Goal: Task Accomplishment & Management: Manage account settings

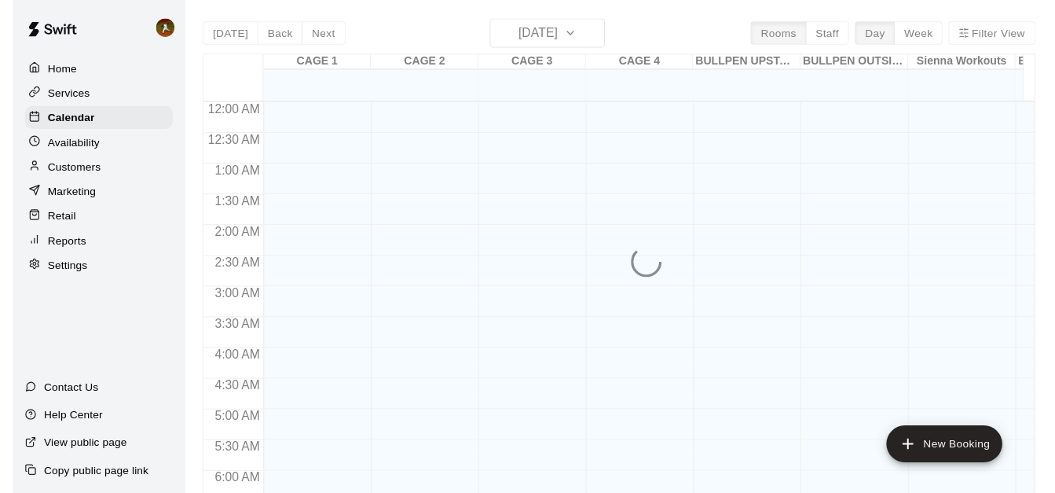
scroll to position [939, 0]
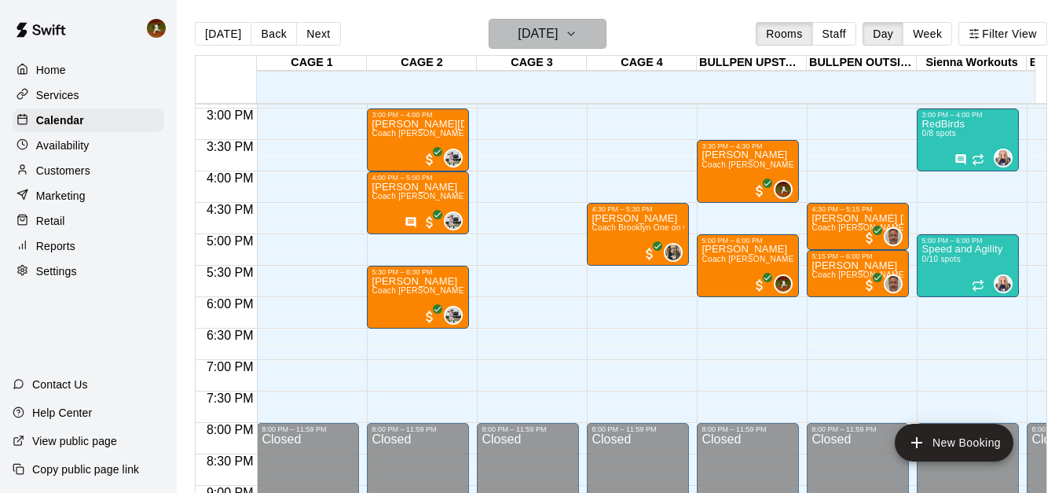
click at [578, 42] on icon "button" at bounding box center [571, 33] width 13 height 19
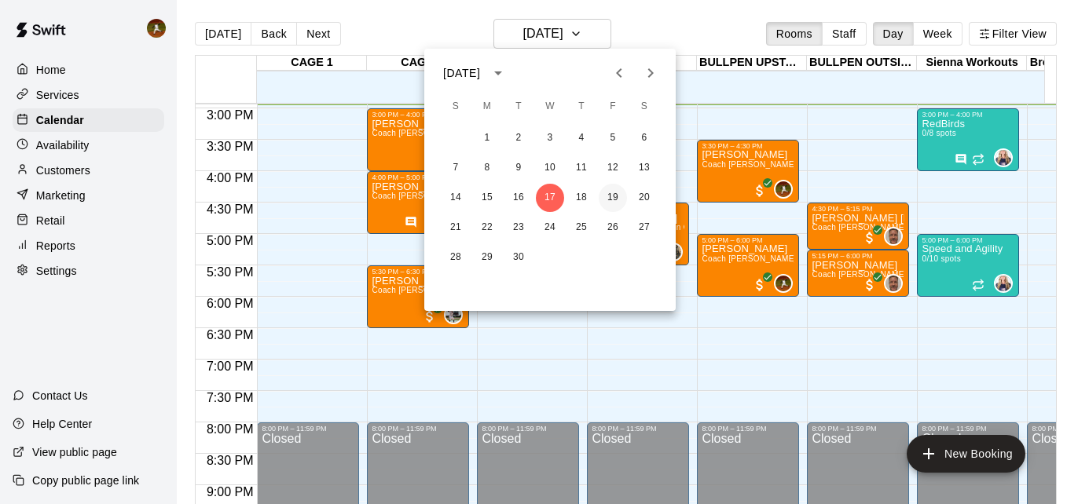
click at [613, 200] on button "19" at bounding box center [613, 198] width 28 height 28
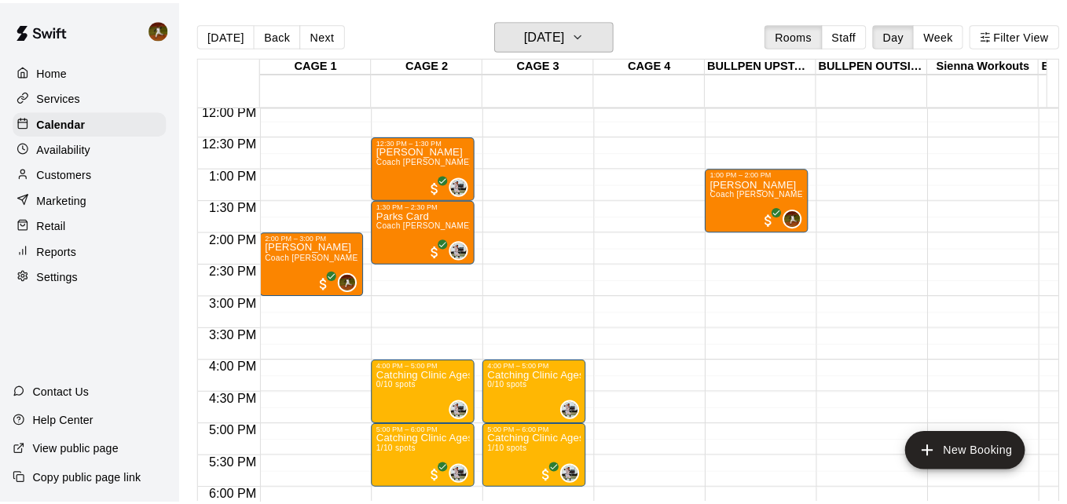
scroll to position [782, 0]
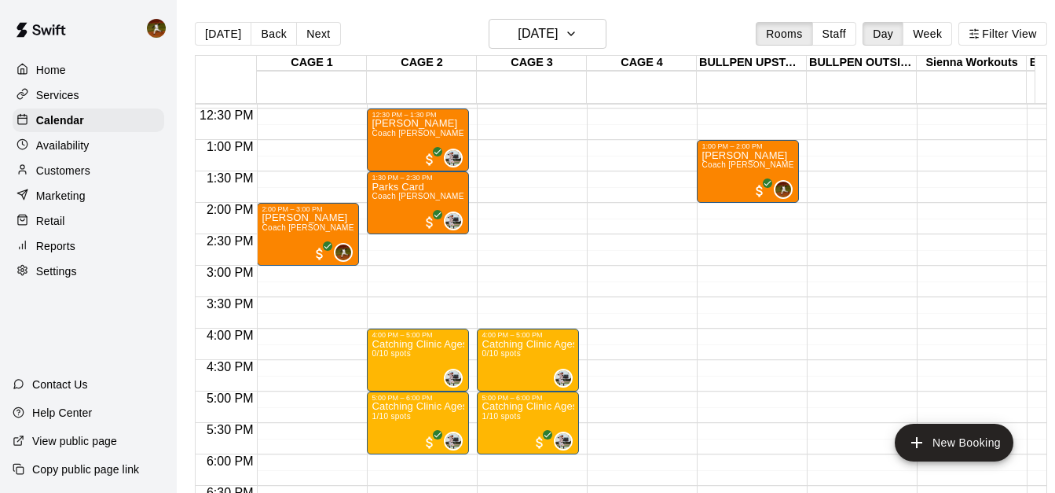
click at [329, 275] on div "12:00 AM – 8:00 AM Closed 2:00 PM – 3:00 PM [PERSON_NAME] Coach [PERSON_NAME] H…" at bounding box center [308, 77] width 102 height 1509
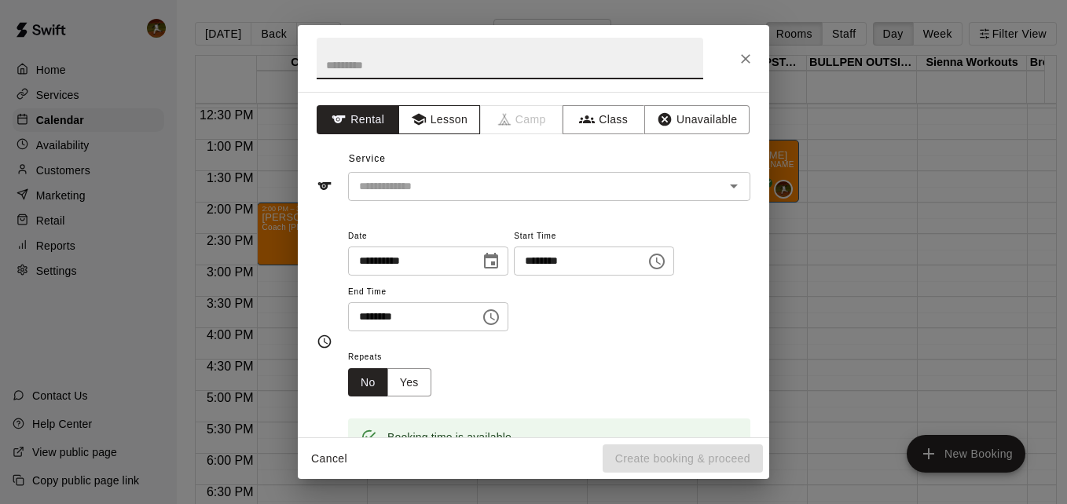
click at [430, 116] on button "Lesson" at bounding box center [439, 119] width 83 height 29
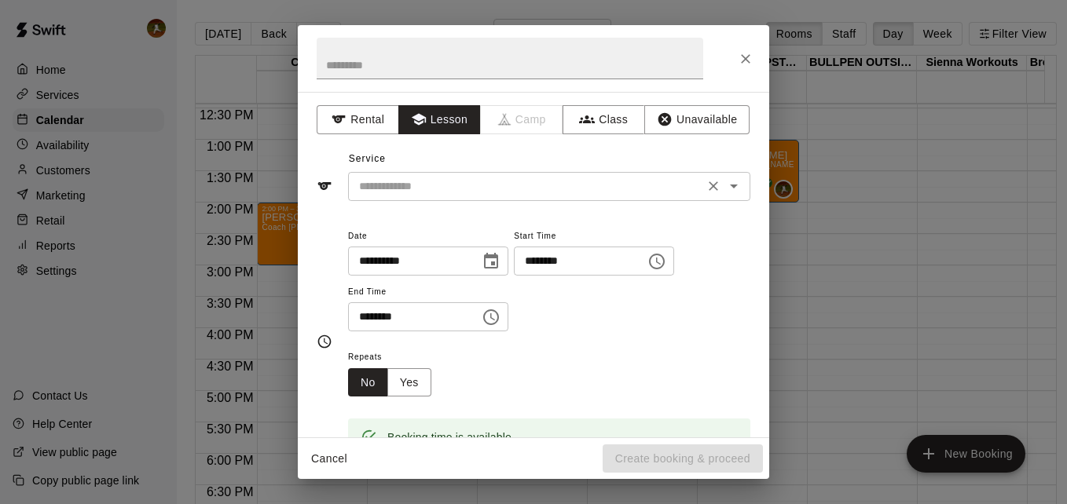
click at [401, 185] on input "text" at bounding box center [526, 187] width 347 height 20
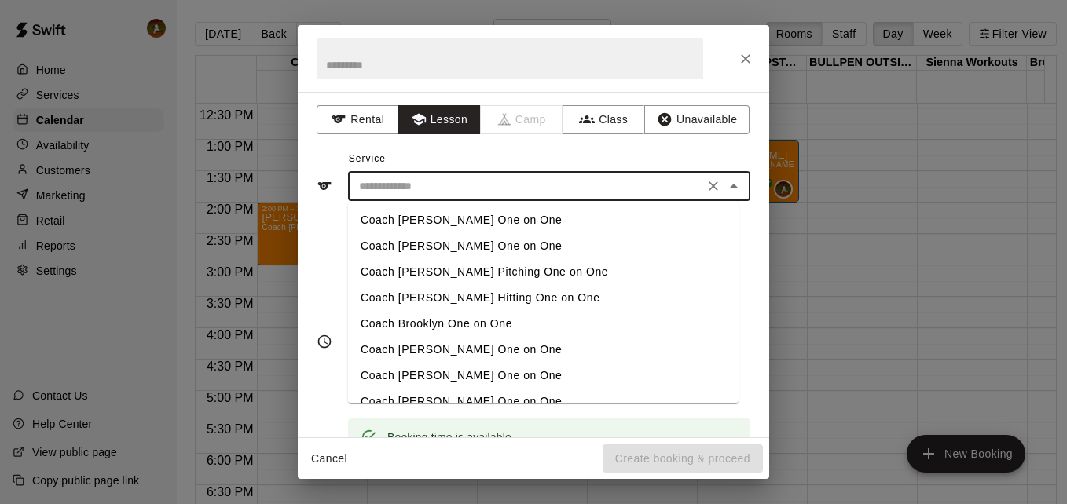
click at [456, 306] on li "Coach [PERSON_NAME] Hitting One on One" at bounding box center [543, 298] width 391 height 26
type input "**********"
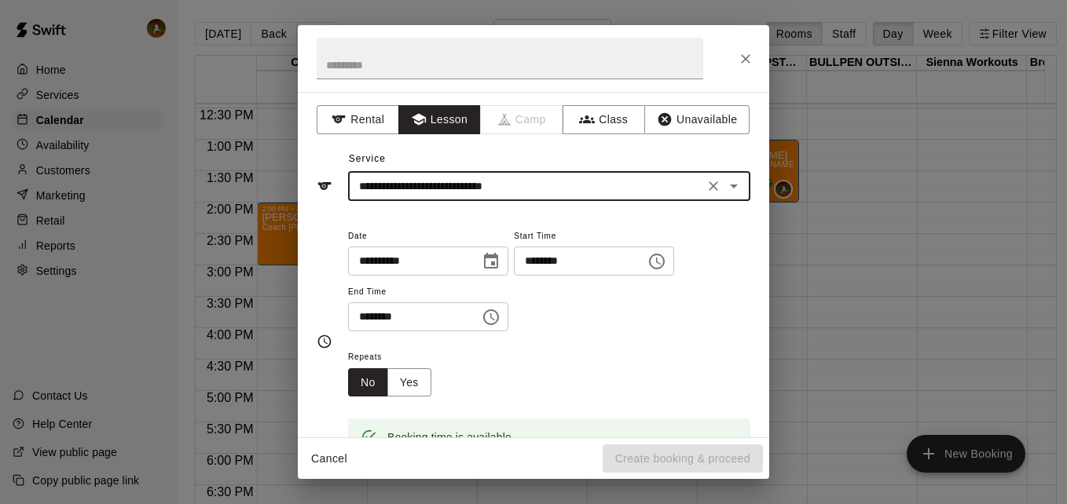
click at [422, 321] on input "********" at bounding box center [408, 317] width 121 height 29
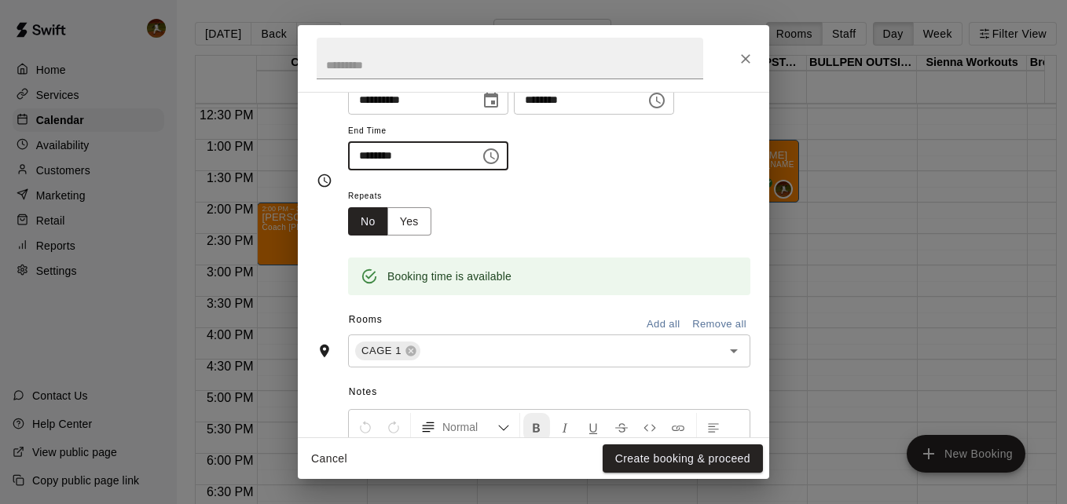
scroll to position [0, 0]
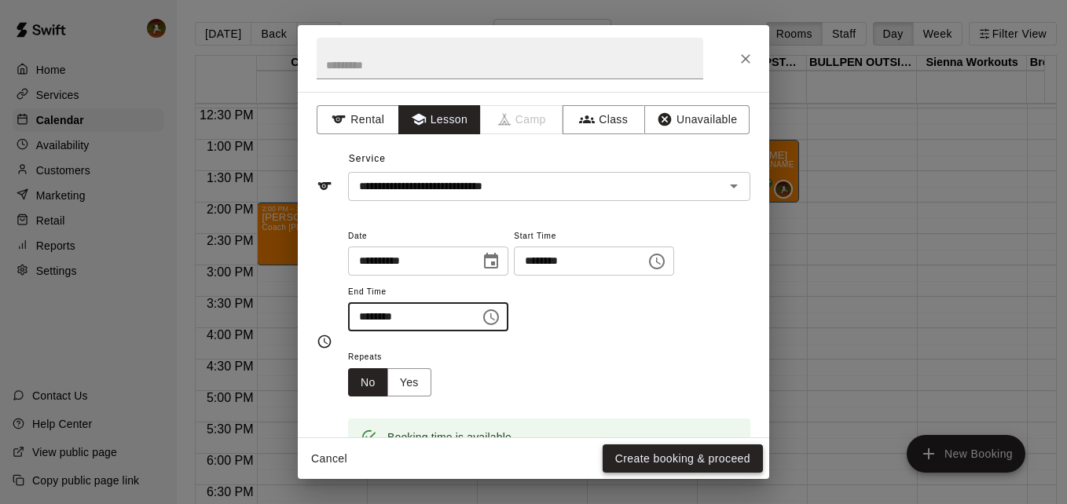
type input "********"
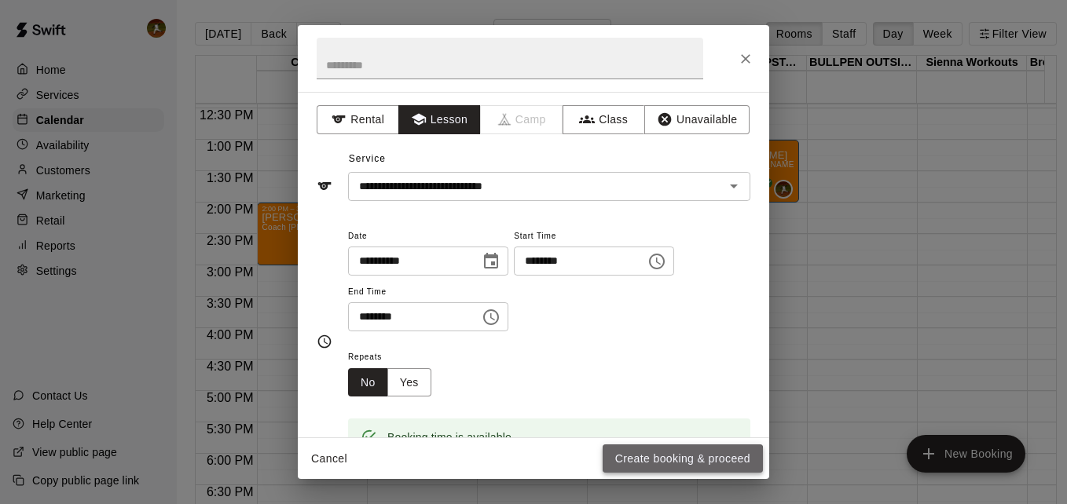
click at [662, 461] on button "Create booking & proceed" at bounding box center [683, 459] width 160 height 29
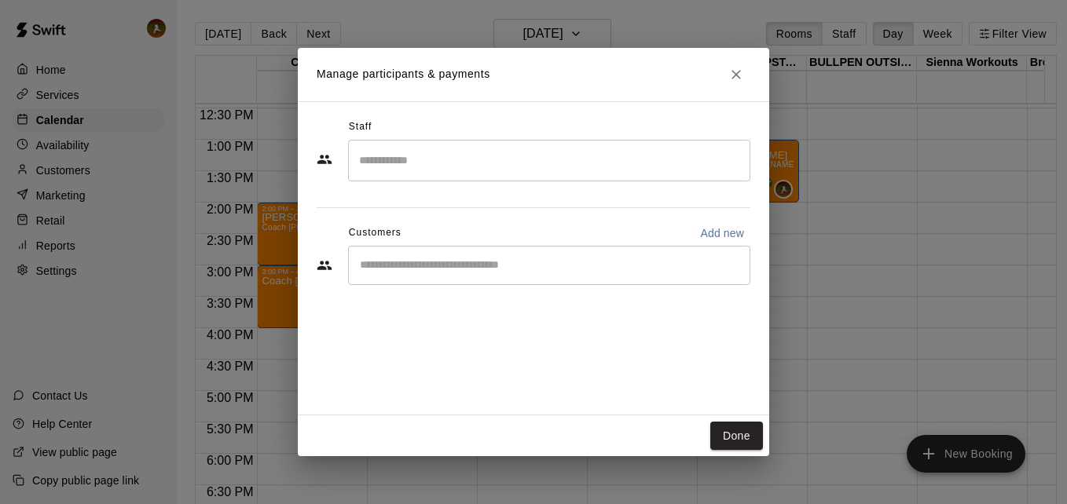
click at [423, 167] on input "Search staff" at bounding box center [549, 161] width 388 height 28
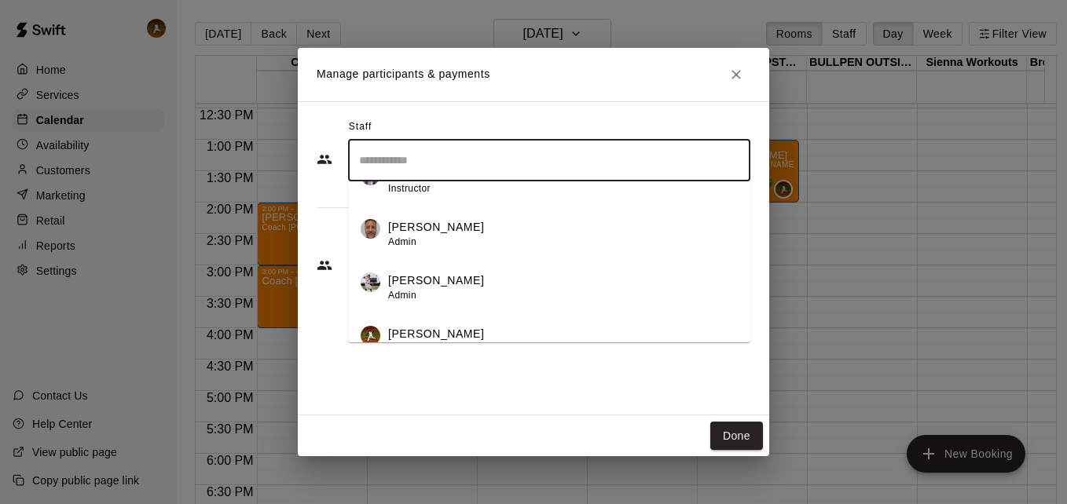
scroll to position [427, 0]
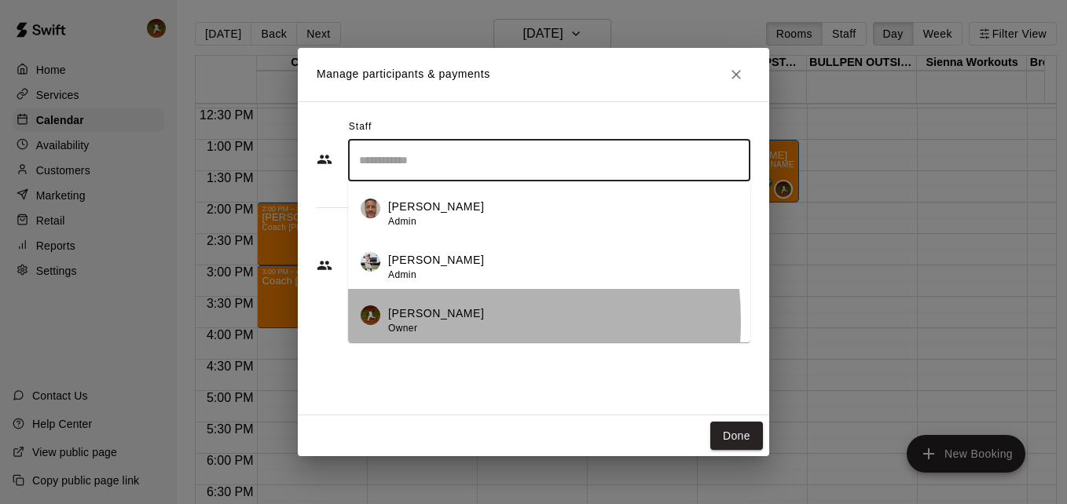
click at [425, 321] on p "[PERSON_NAME]" at bounding box center [436, 314] width 96 height 17
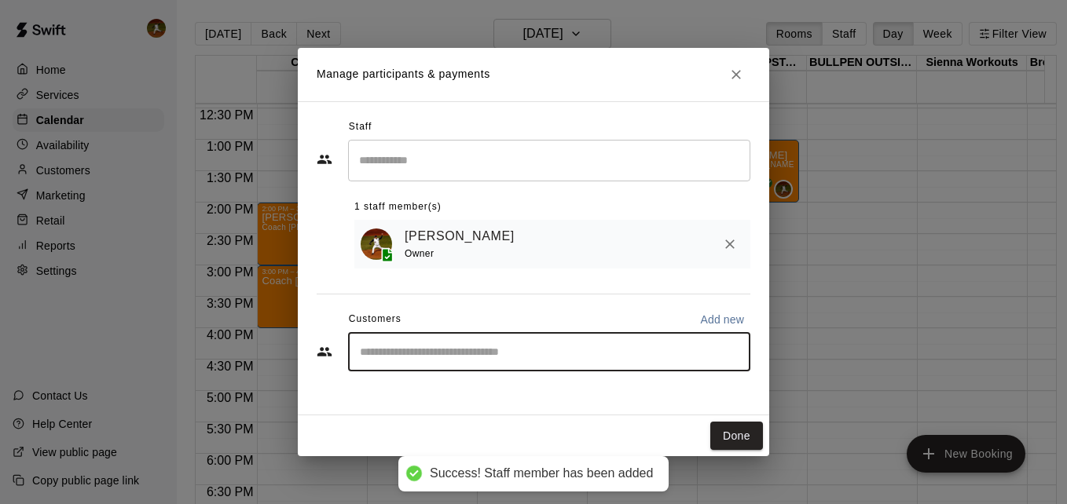
click at [390, 354] on input "Start typing to search customers..." at bounding box center [549, 352] width 388 height 16
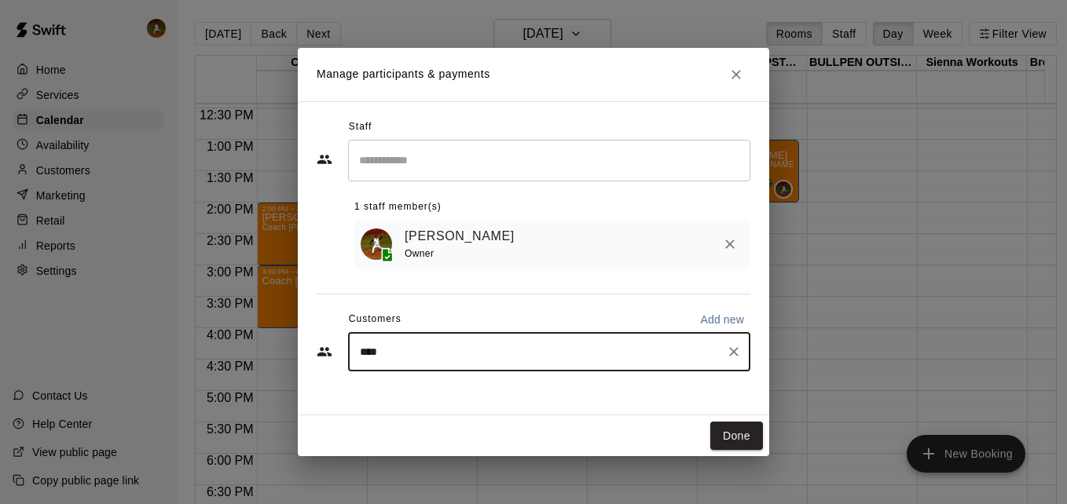
type input "*****"
click at [413, 392] on p "[PERSON_NAME]" at bounding box center [440, 391] width 96 height 17
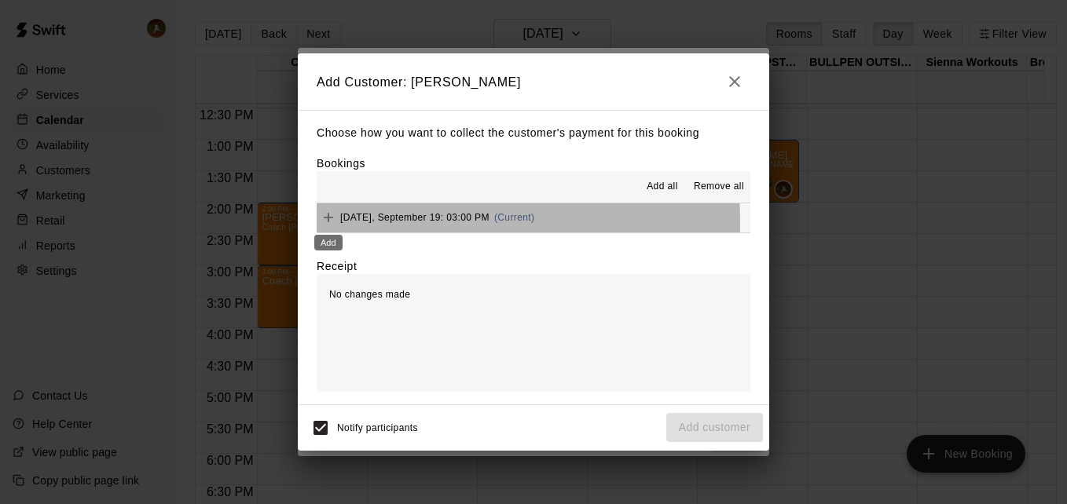
click at [332, 224] on div "Add" at bounding box center [328, 238] width 31 height 28
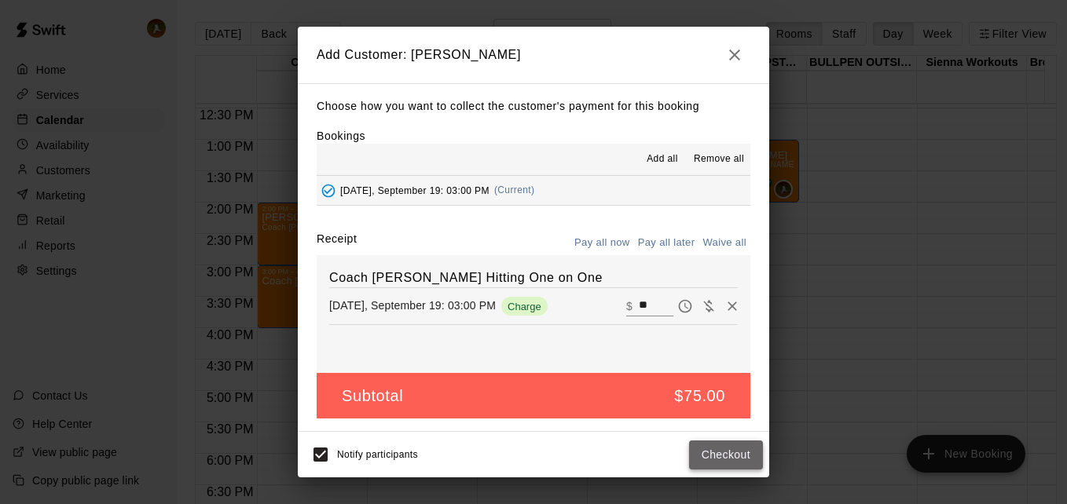
click at [707, 457] on button "Checkout" at bounding box center [726, 455] width 74 height 29
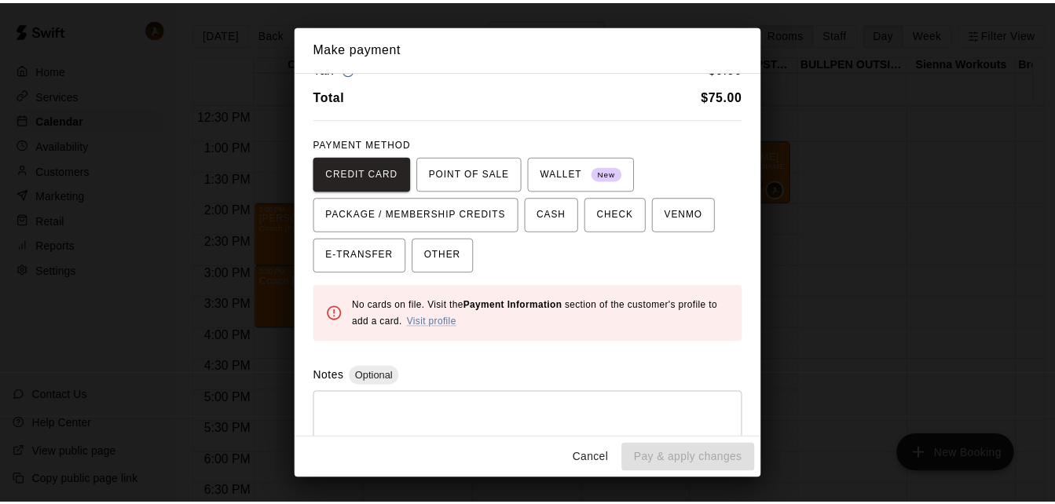
scroll to position [79, 0]
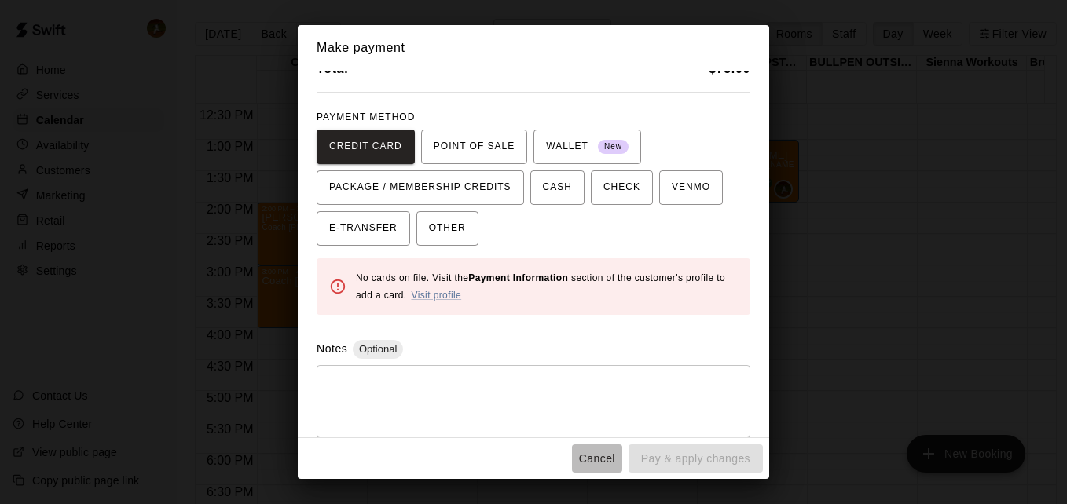
click at [609, 459] on button "Cancel" at bounding box center [597, 459] width 50 height 29
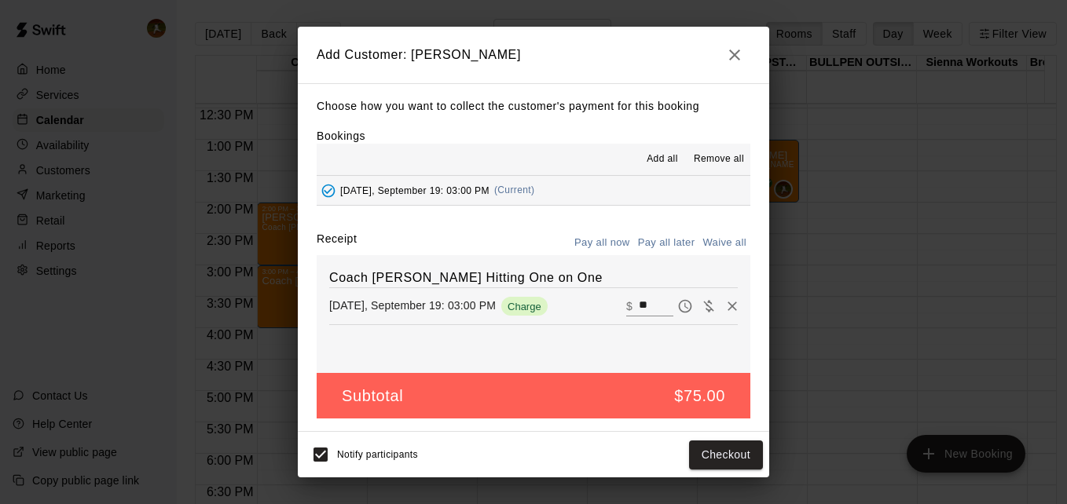
click at [735, 47] on icon "button" at bounding box center [734, 55] width 19 height 19
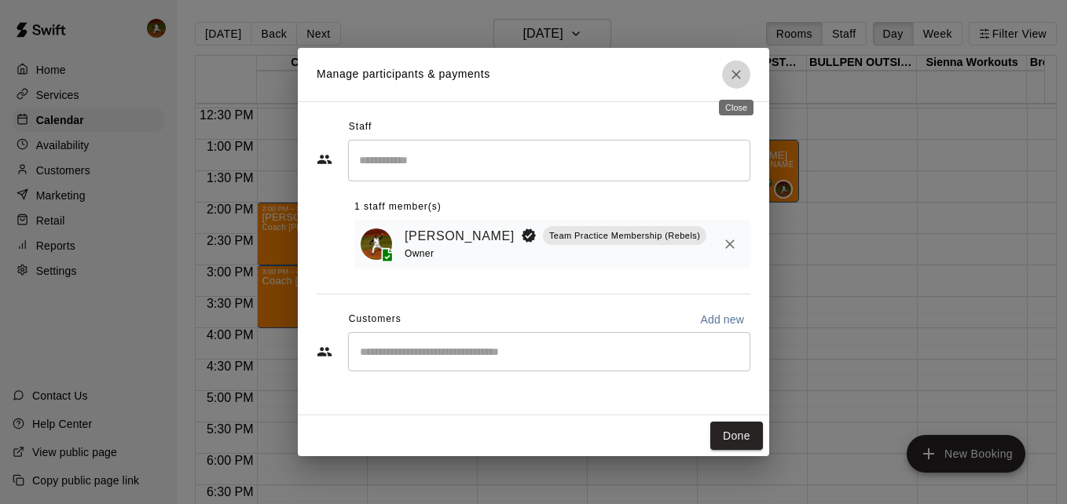
click at [736, 72] on icon "Close" at bounding box center [736, 75] width 16 height 16
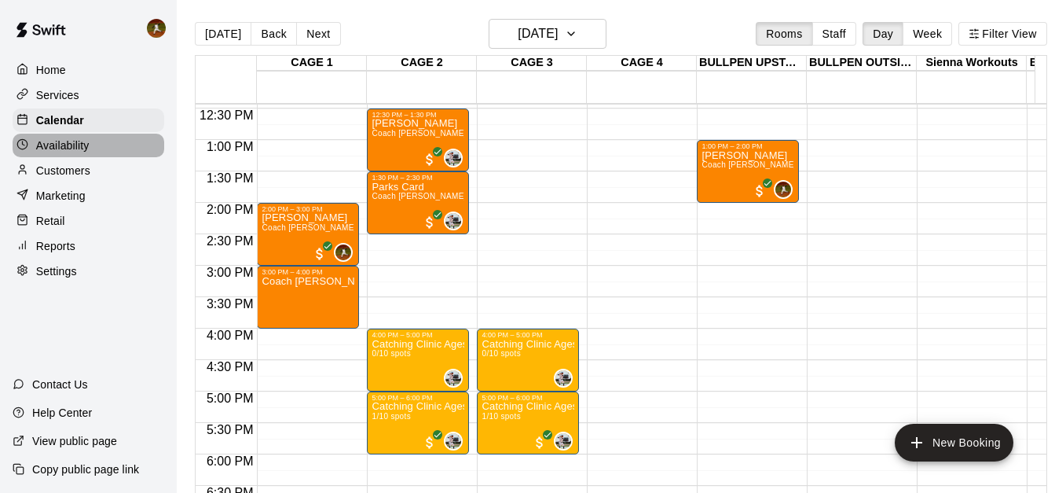
click at [72, 152] on p "Availability" at bounding box center [62, 146] width 53 height 16
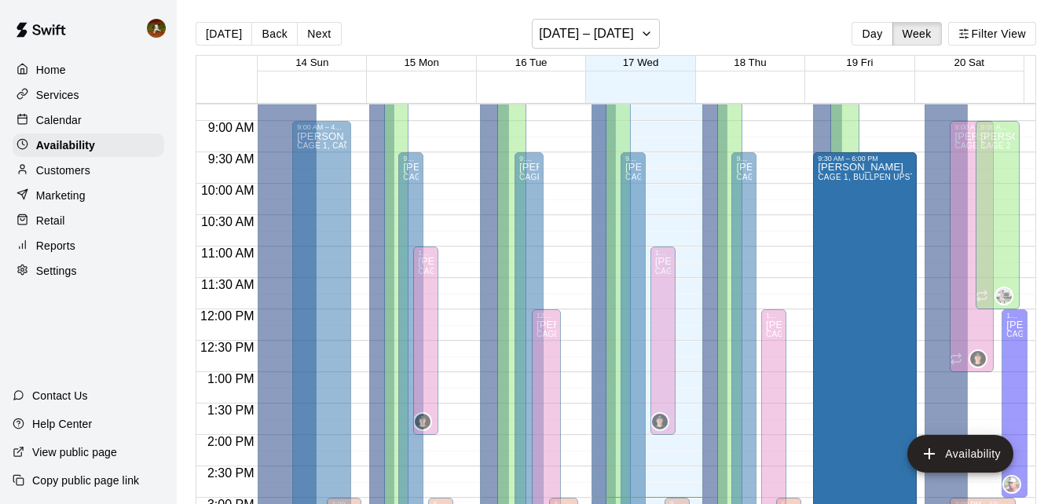
scroll to position [713, 0]
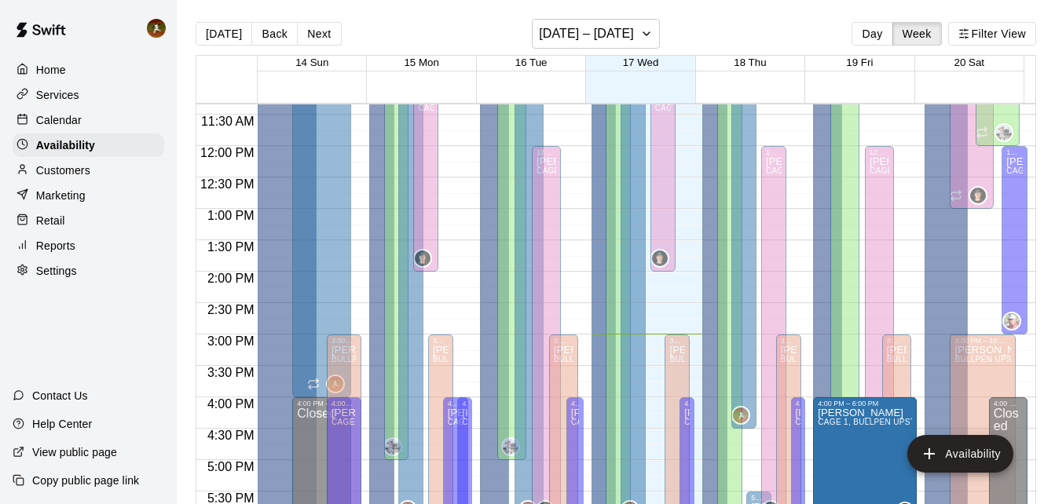
drag, startPoint x: 857, startPoint y: 156, endPoint x: 857, endPoint y: 412, distance: 256.2
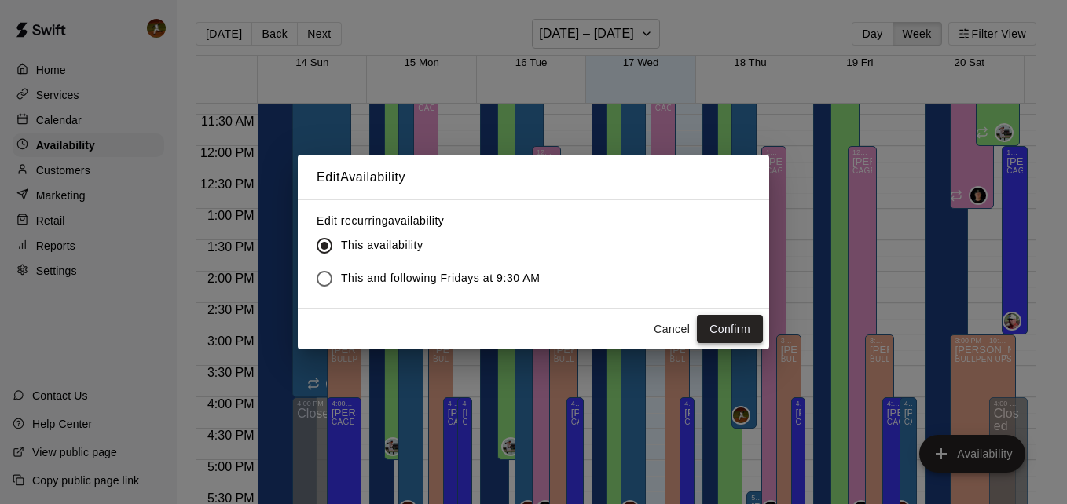
click at [720, 330] on button "Confirm" at bounding box center [730, 329] width 66 height 29
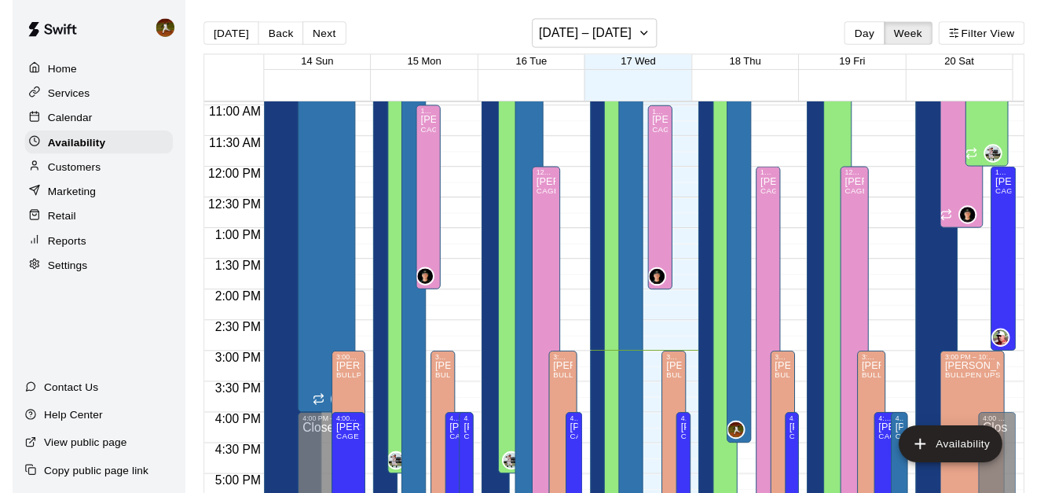
scroll to position [634, 0]
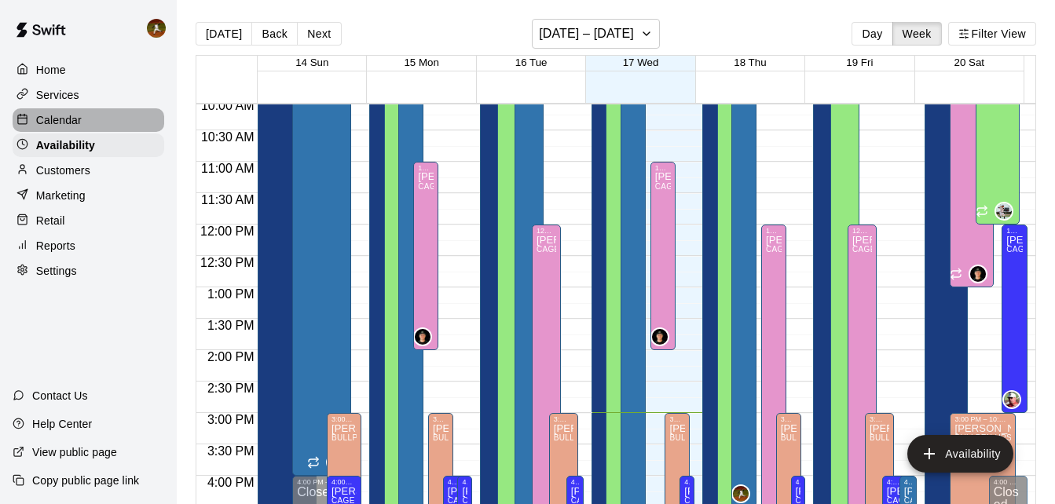
click at [56, 114] on p "Calendar" at bounding box center [59, 120] width 46 height 16
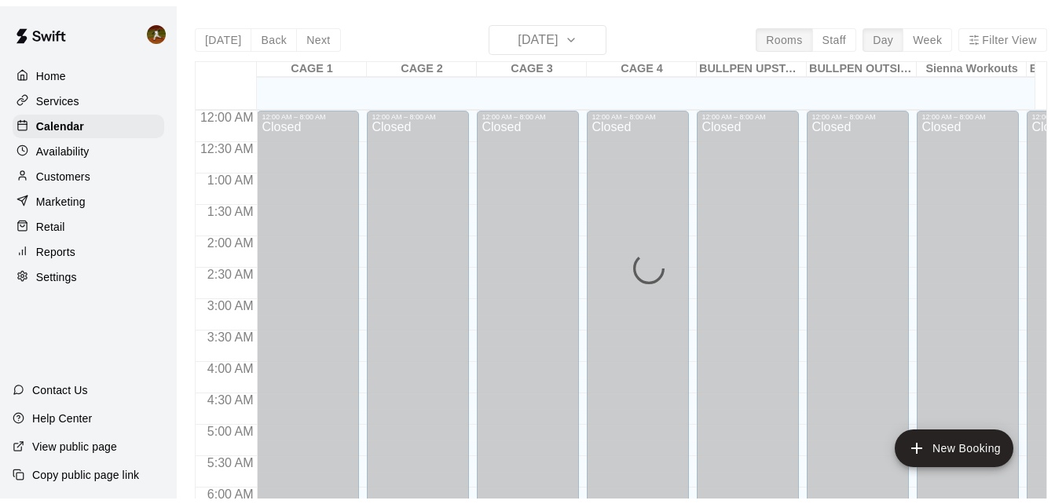
scroll to position [943, 0]
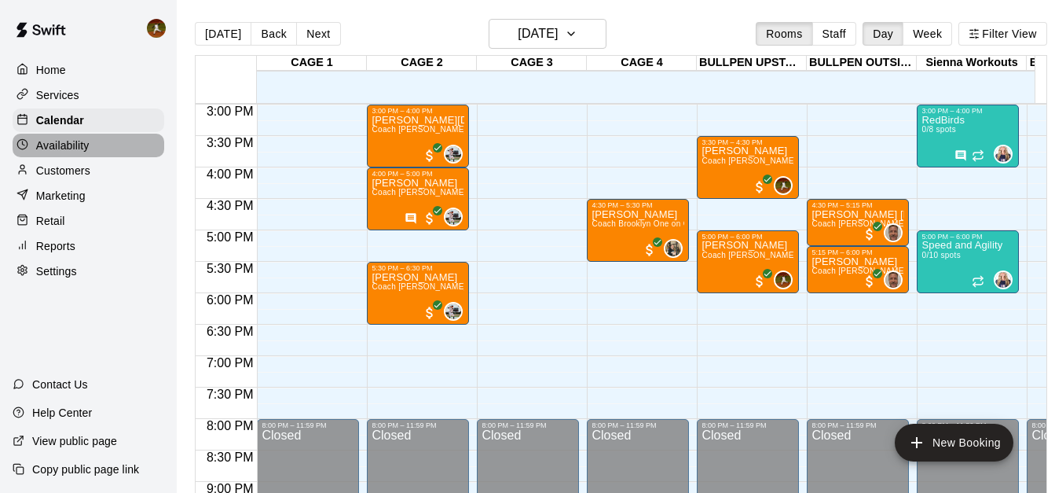
click at [72, 145] on p "Availability" at bounding box center [62, 146] width 53 height 16
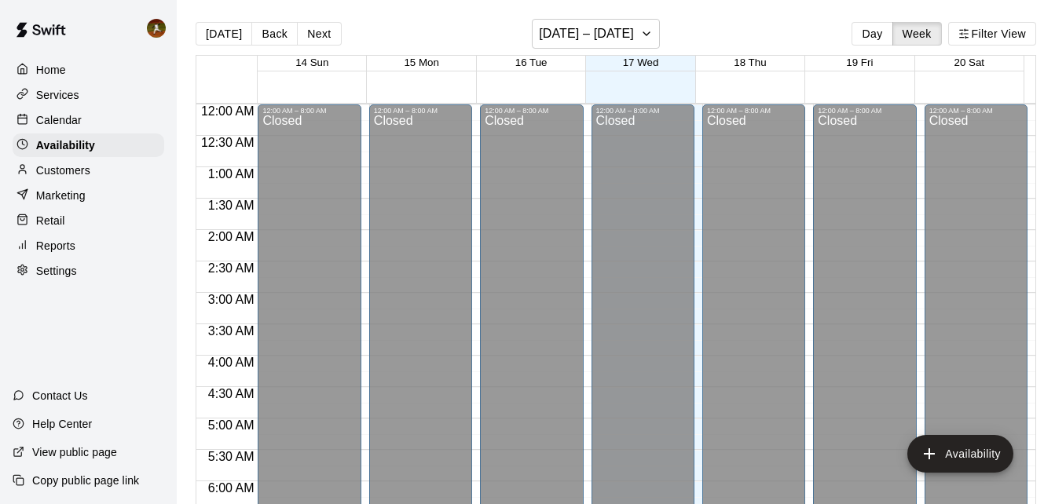
scroll to position [943, 0]
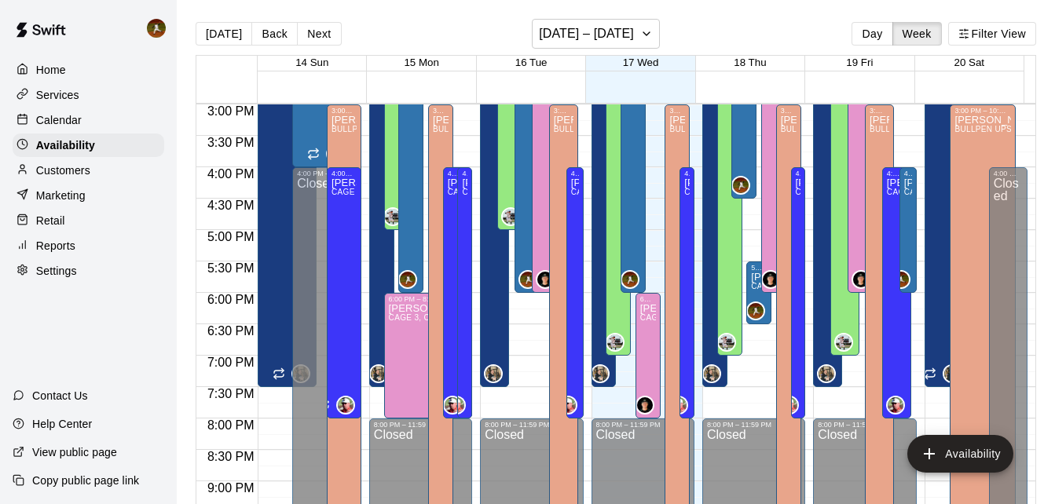
click at [32, 119] on div at bounding box center [27, 120] width 20 height 15
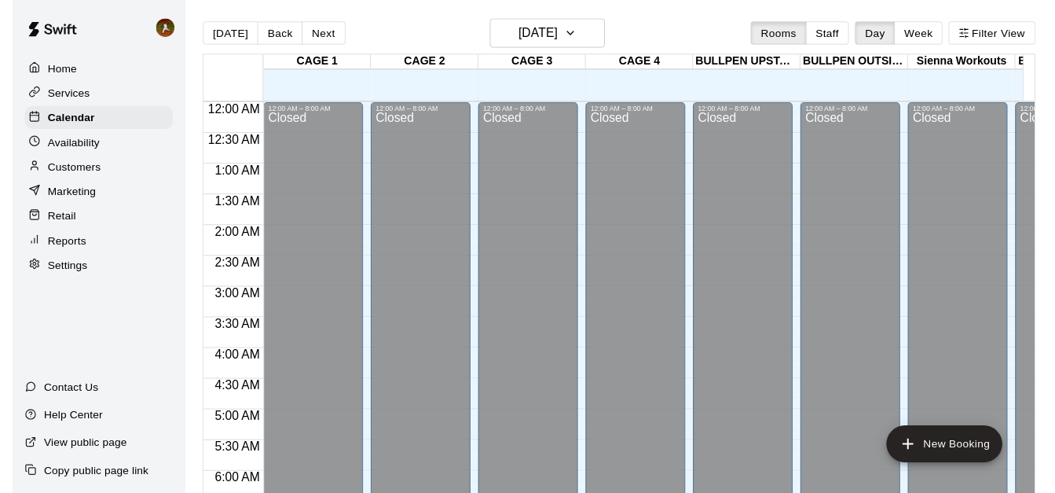
scroll to position [943, 0]
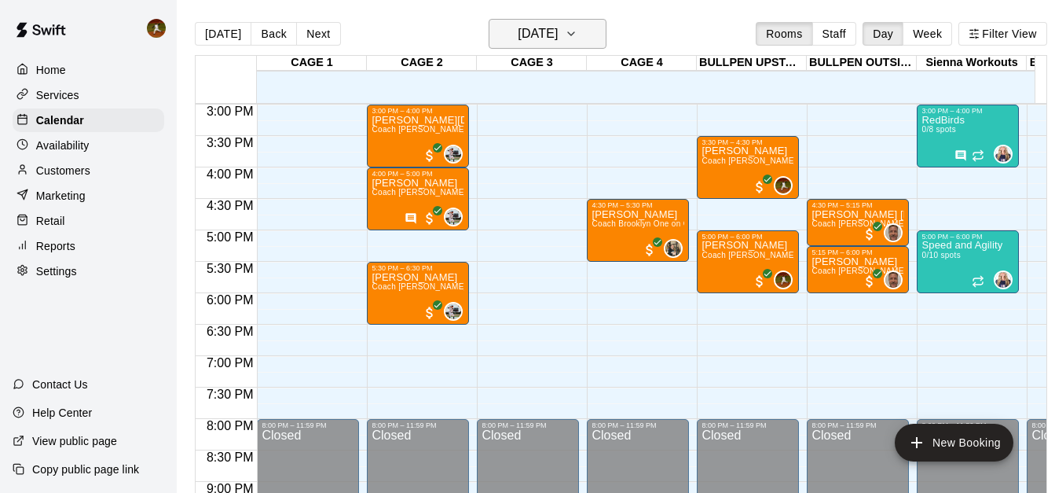
click at [607, 35] on button "[DATE]" at bounding box center [548, 34] width 118 height 30
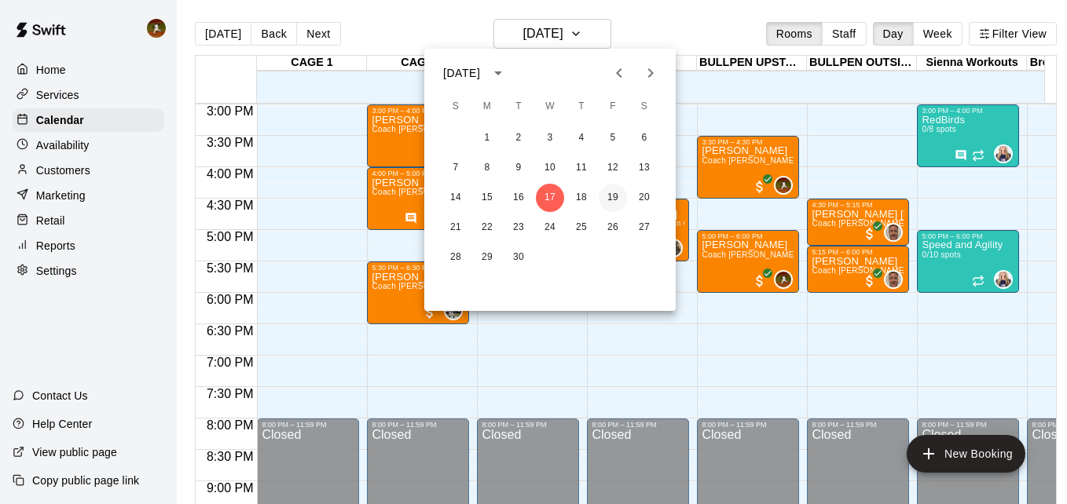
click at [621, 198] on button "19" at bounding box center [613, 198] width 28 height 28
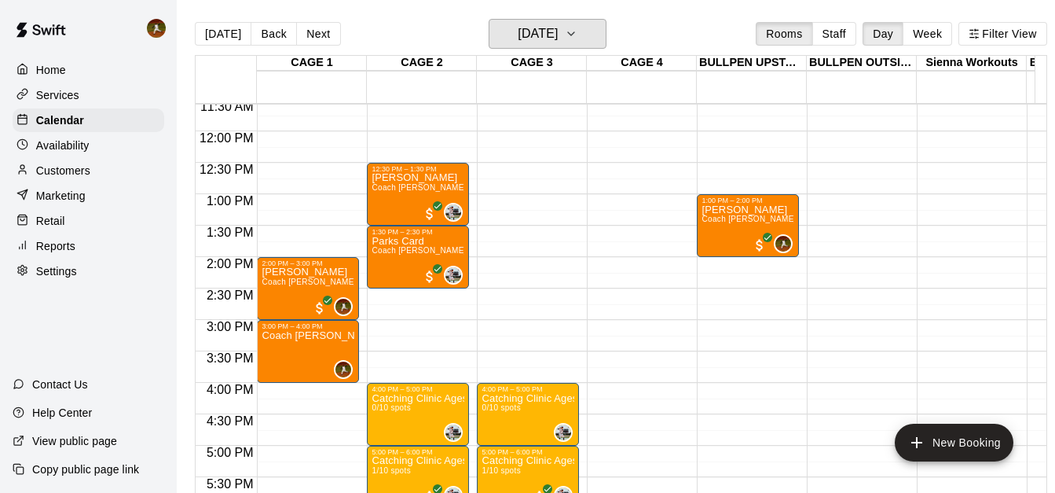
scroll to position [707, 0]
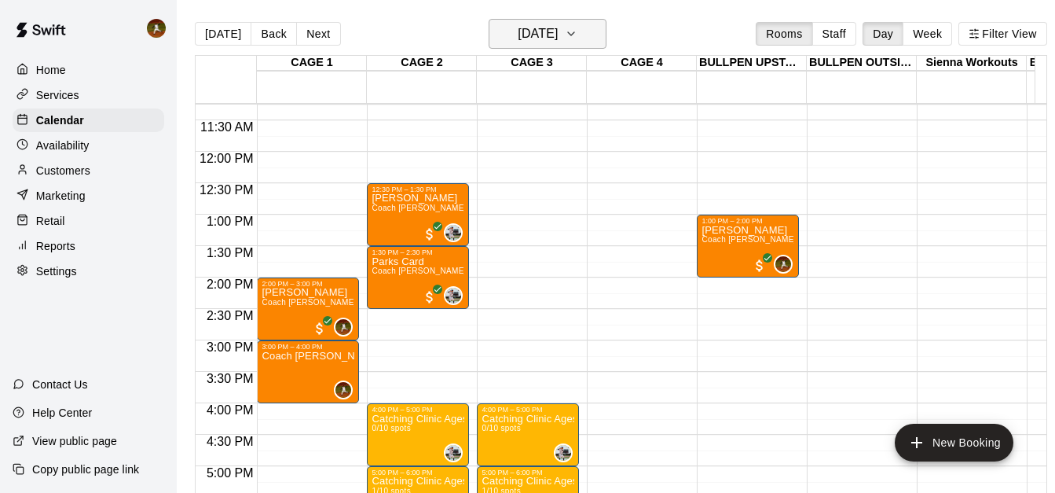
click at [578, 26] on icon "button" at bounding box center [571, 33] width 13 height 19
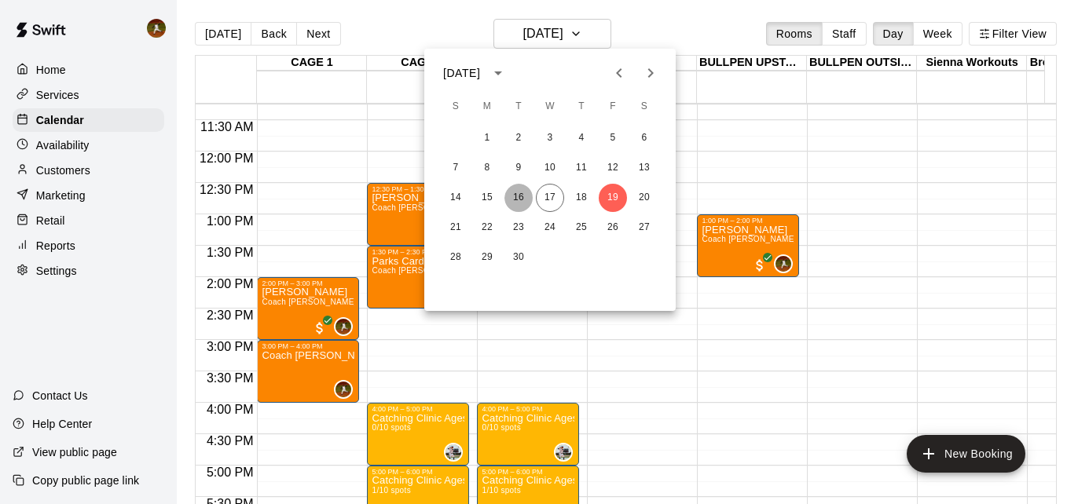
click at [526, 196] on button "16" at bounding box center [518, 198] width 28 height 28
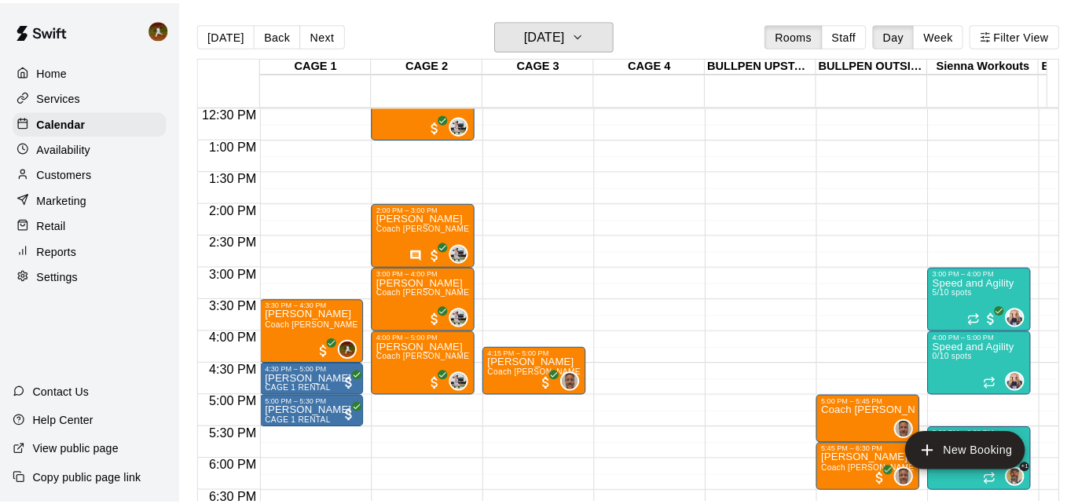
scroll to position [864, 0]
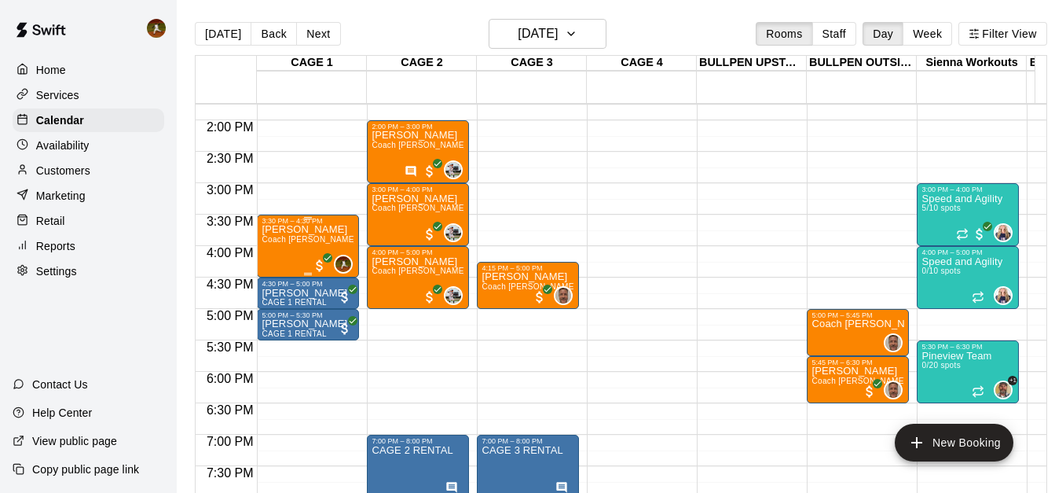
click at [305, 251] on div "[PERSON_NAME] Coach [PERSON_NAME] Hitting One on One" at bounding box center [308, 471] width 93 height 493
click at [305, 251] on div at bounding box center [527, 246] width 1055 height 493
click at [321, 244] on span "Coach [PERSON_NAME] Hitting One on One" at bounding box center [346, 239] width 169 height 9
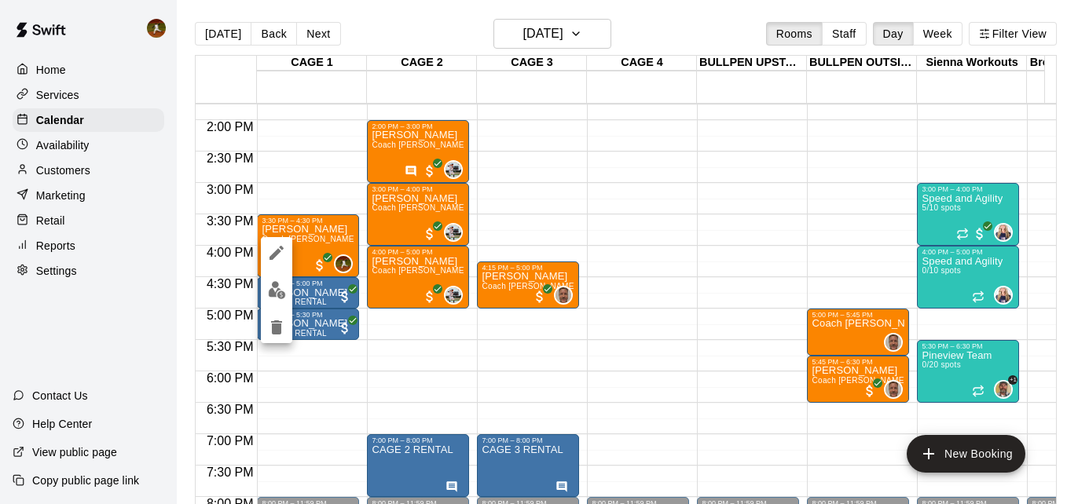
click at [282, 292] on img "edit" at bounding box center [277, 290] width 18 height 18
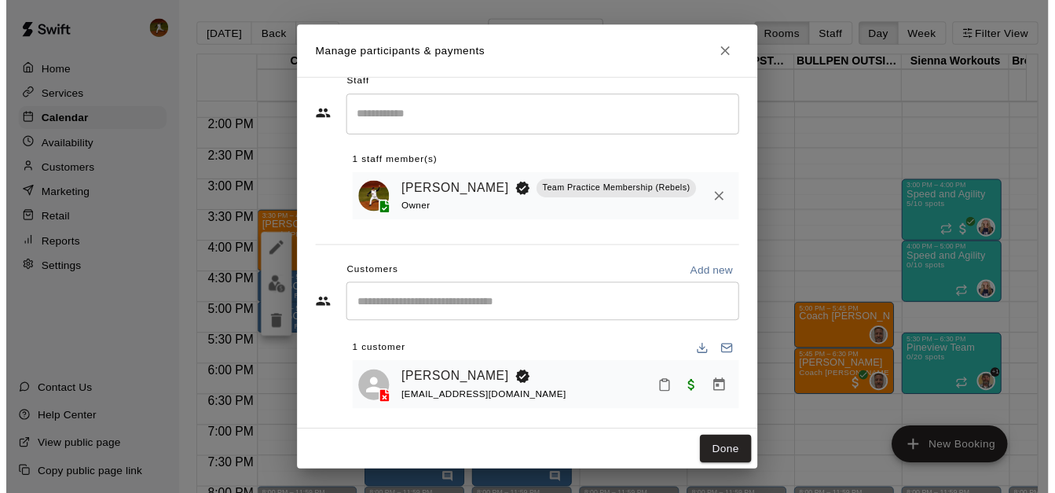
scroll to position [31, 0]
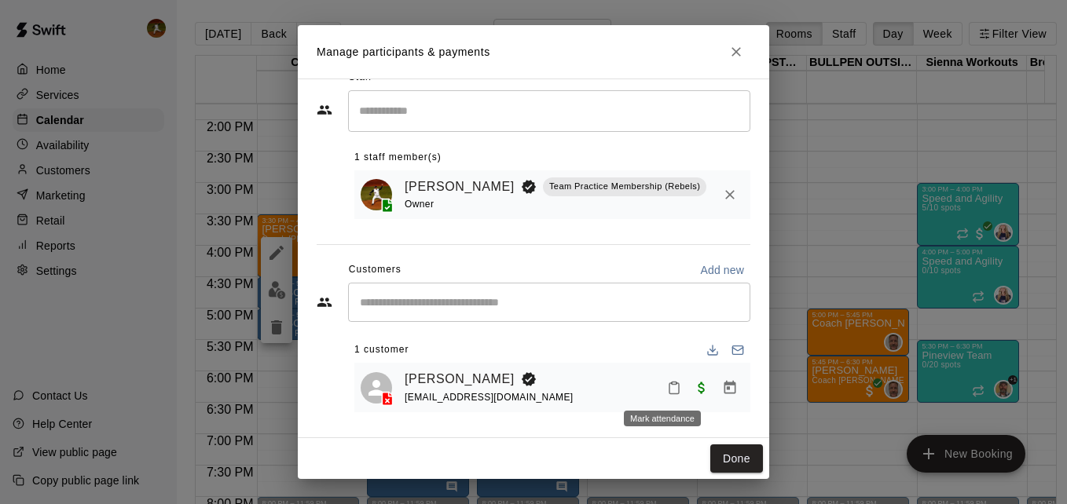
click at [667, 389] on icon "Mark attendance" at bounding box center [674, 388] width 14 height 14
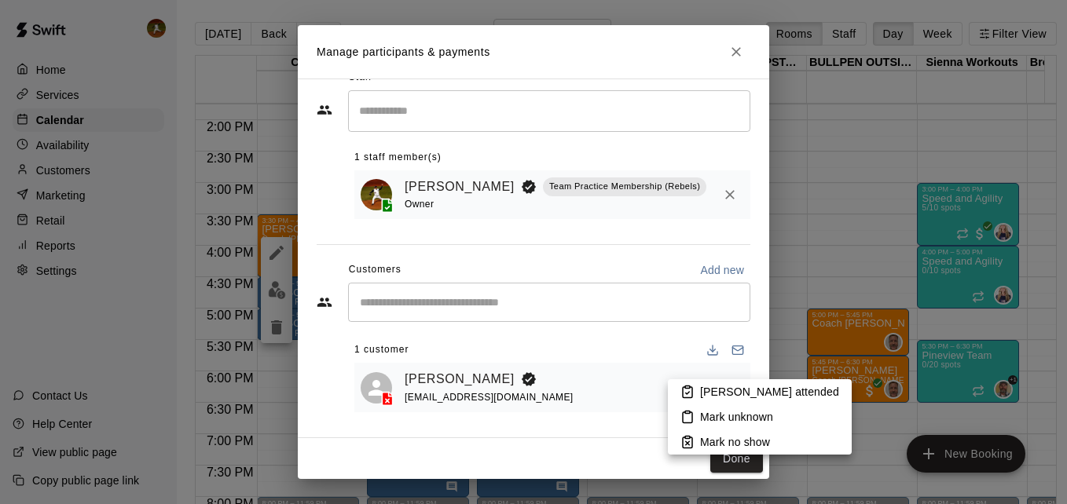
click at [714, 390] on p "[PERSON_NAME] attended" at bounding box center [769, 392] width 139 height 16
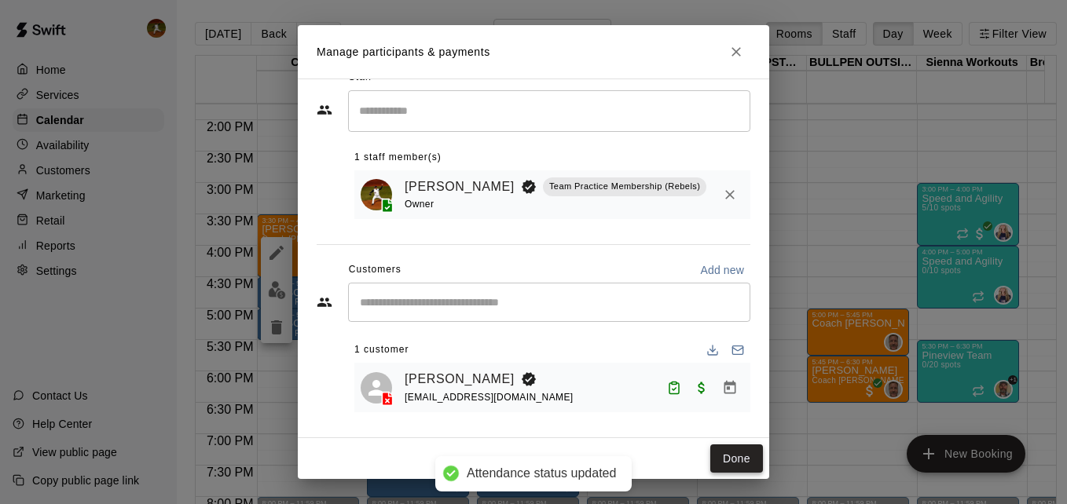
click at [732, 457] on button "Done" at bounding box center [736, 459] width 53 height 29
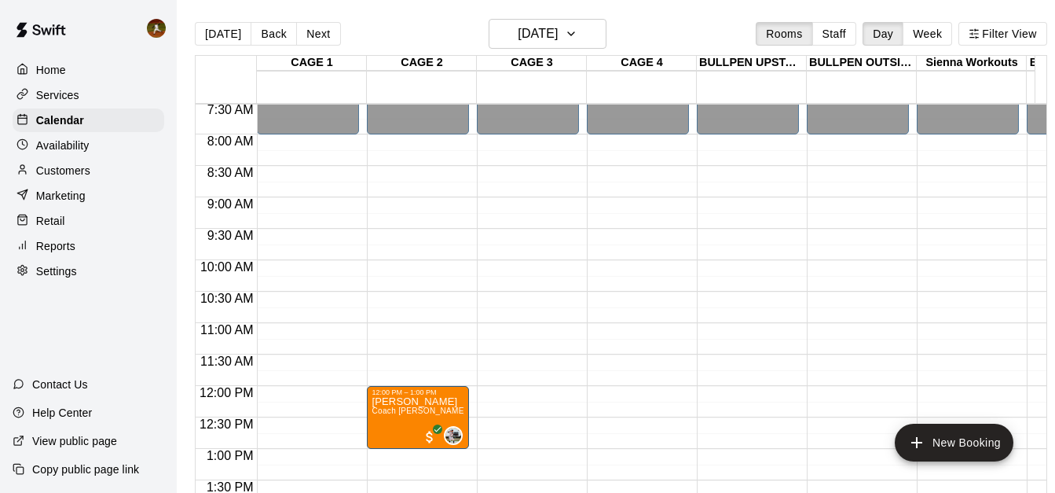
scroll to position [471, 0]
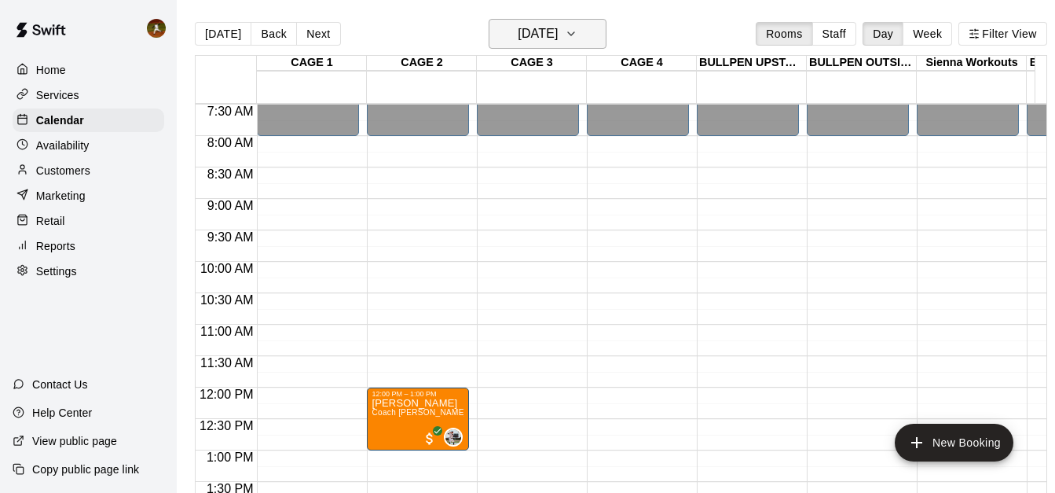
click at [578, 34] on icon "button" at bounding box center [571, 33] width 13 height 19
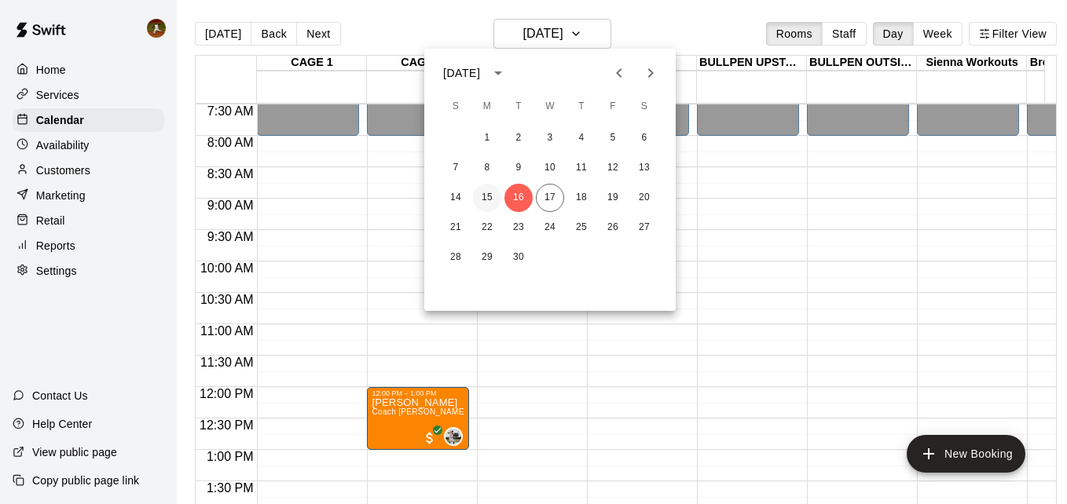
click at [492, 205] on button "15" at bounding box center [487, 198] width 28 height 28
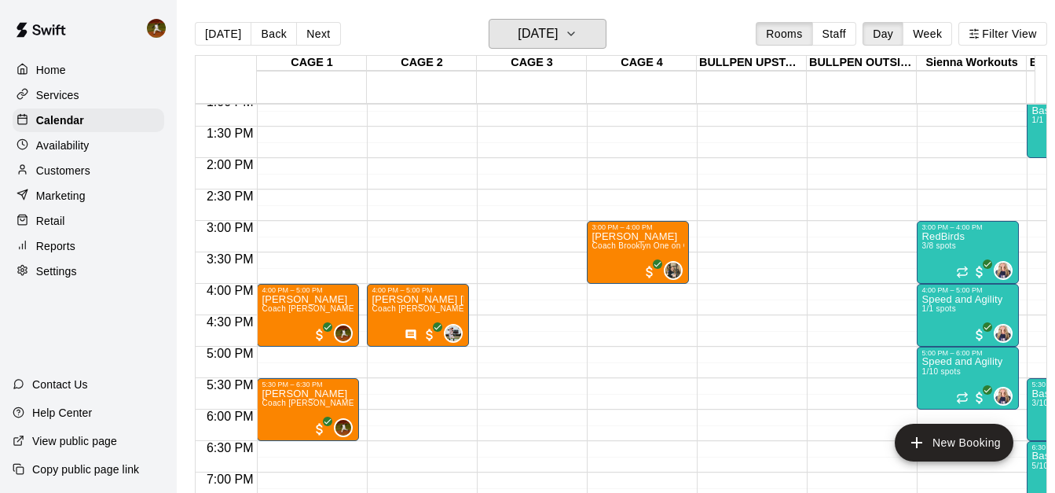
scroll to position [864, 0]
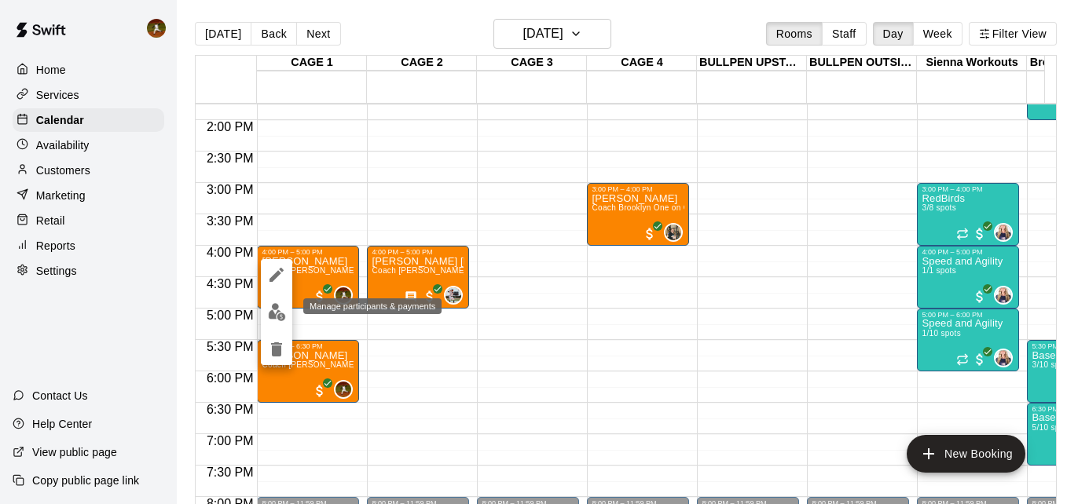
click at [277, 313] on img "edit" at bounding box center [277, 312] width 18 height 18
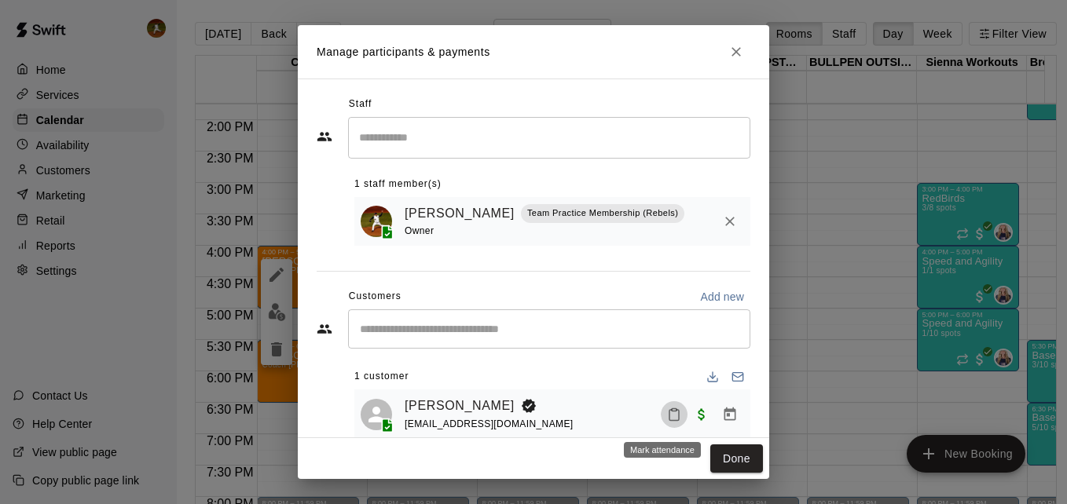
click at [669, 413] on icon "Mark attendance" at bounding box center [673, 415] width 9 height 11
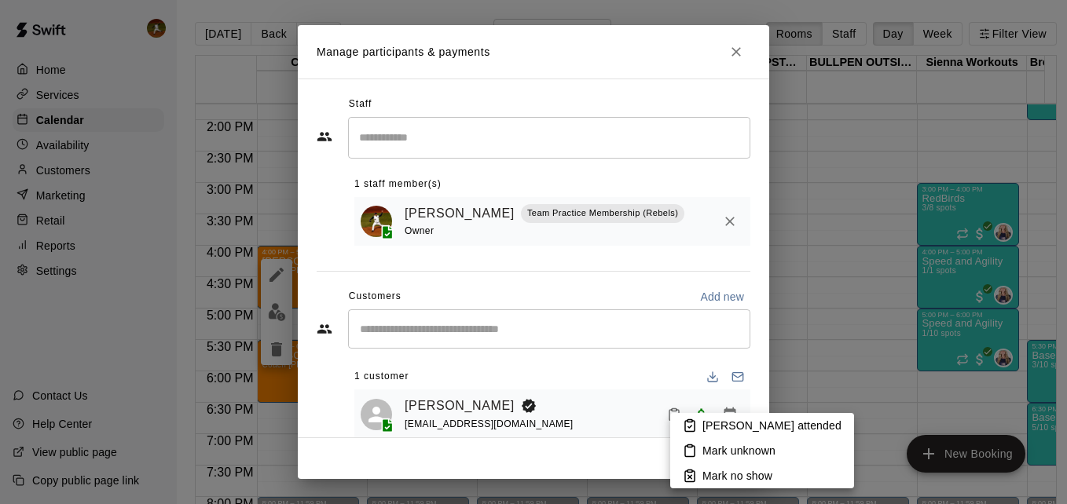
click at [720, 424] on p "[PERSON_NAME] attended" at bounding box center [771, 426] width 139 height 16
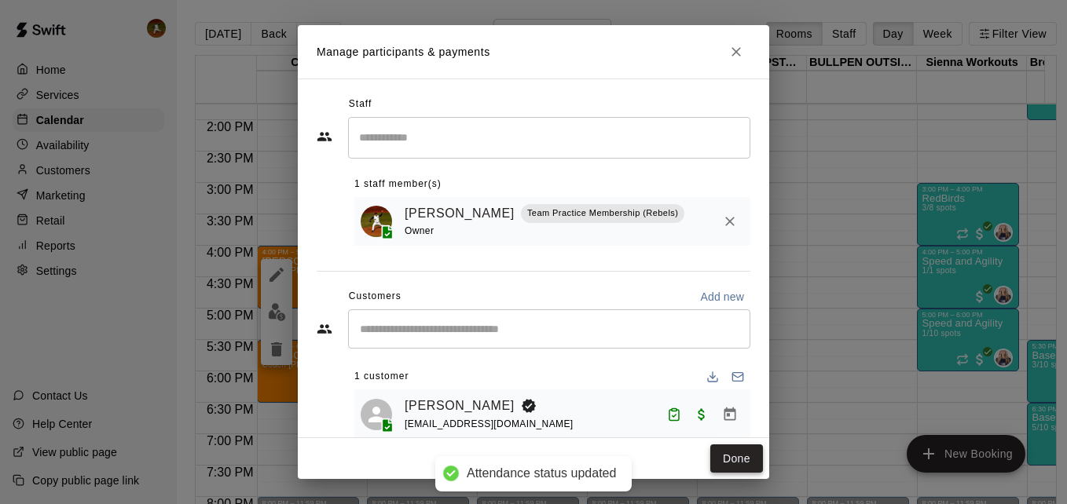
click at [736, 454] on button "Done" at bounding box center [736, 459] width 53 height 29
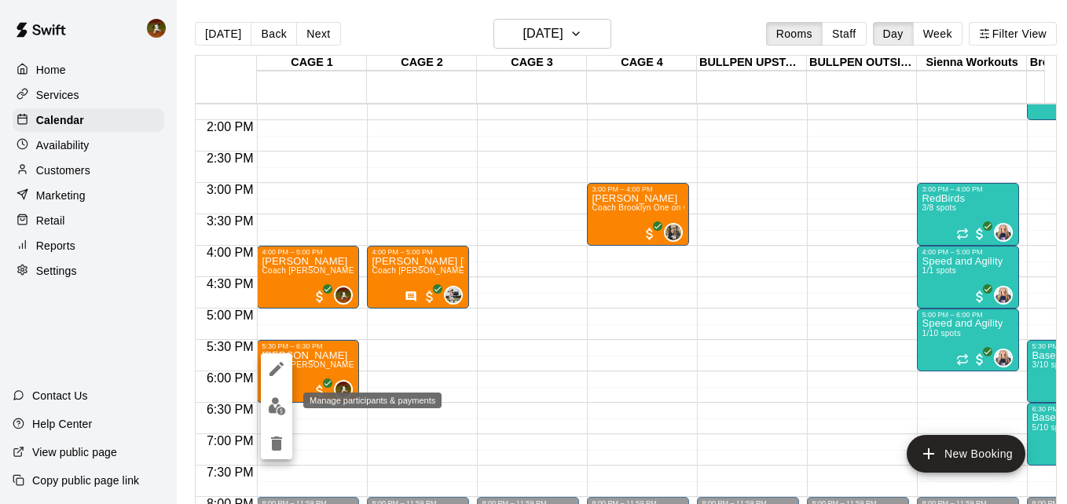
click at [276, 409] on img "edit" at bounding box center [277, 407] width 18 height 18
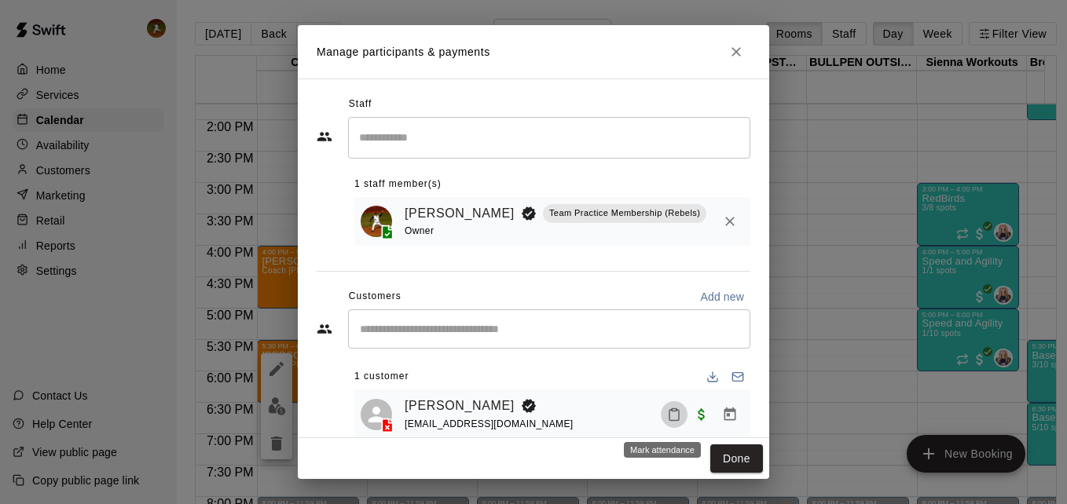
click at [667, 417] on icon "Mark attendance" at bounding box center [674, 415] width 14 height 14
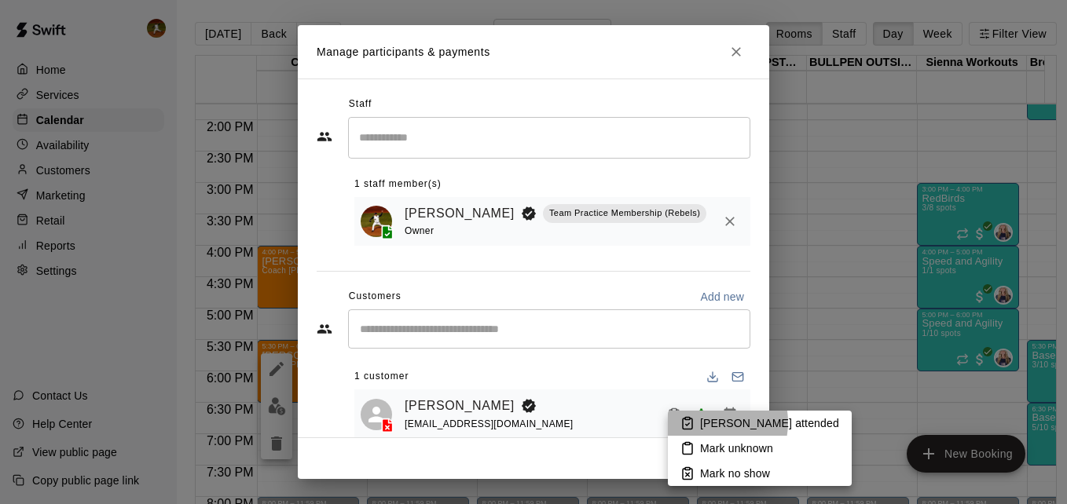
click at [708, 423] on p "[PERSON_NAME] attended" at bounding box center [769, 424] width 139 height 16
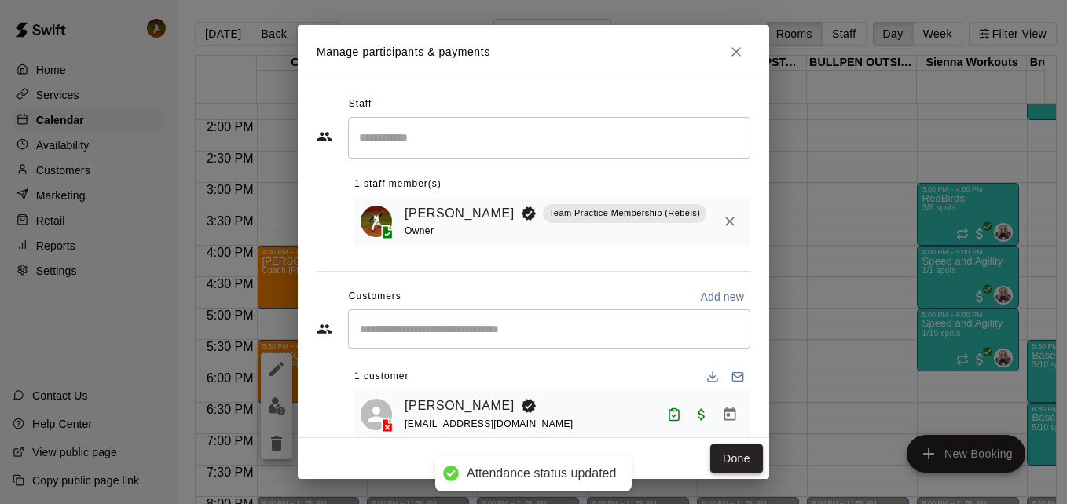
click at [728, 460] on button "Done" at bounding box center [736, 459] width 53 height 29
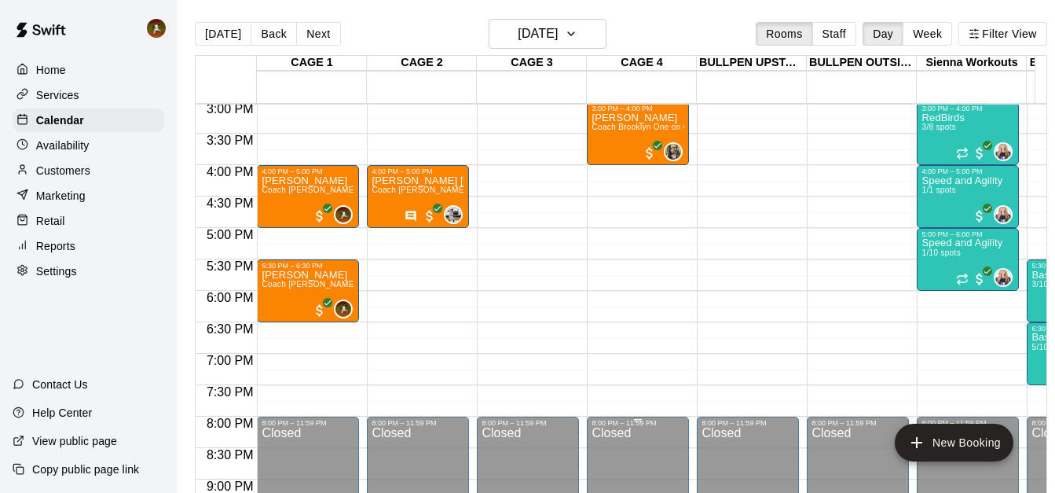
scroll to position [707, 0]
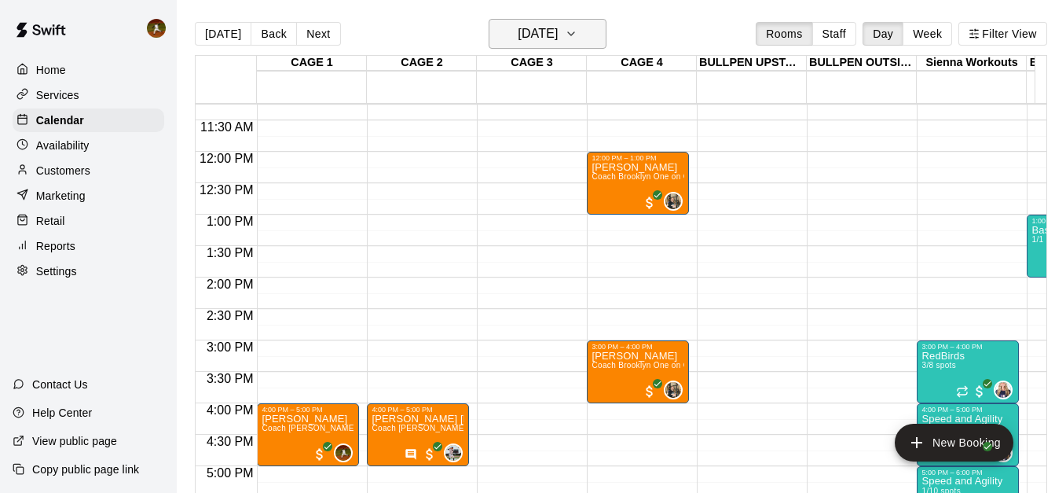
click at [578, 29] on icon "button" at bounding box center [571, 33] width 13 height 19
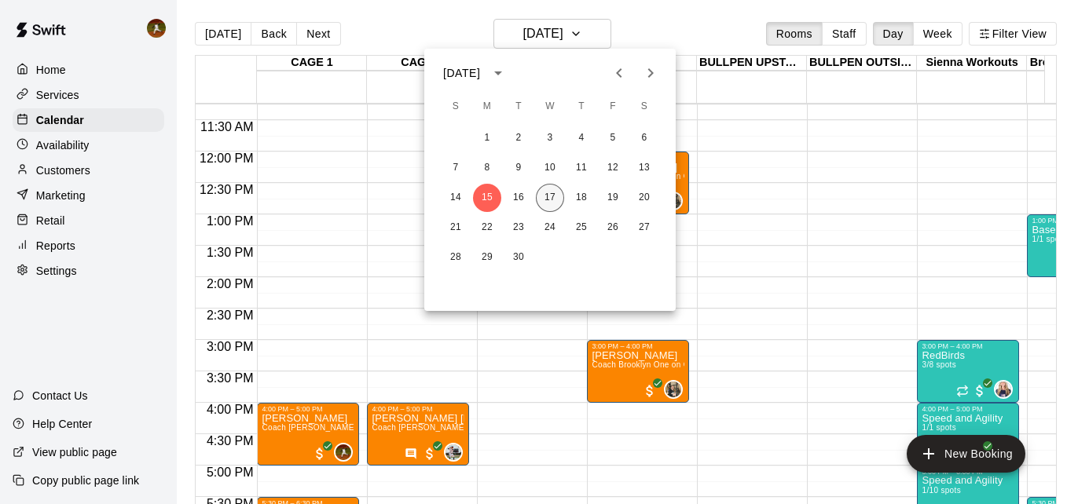
click at [548, 196] on button "17" at bounding box center [550, 198] width 28 height 28
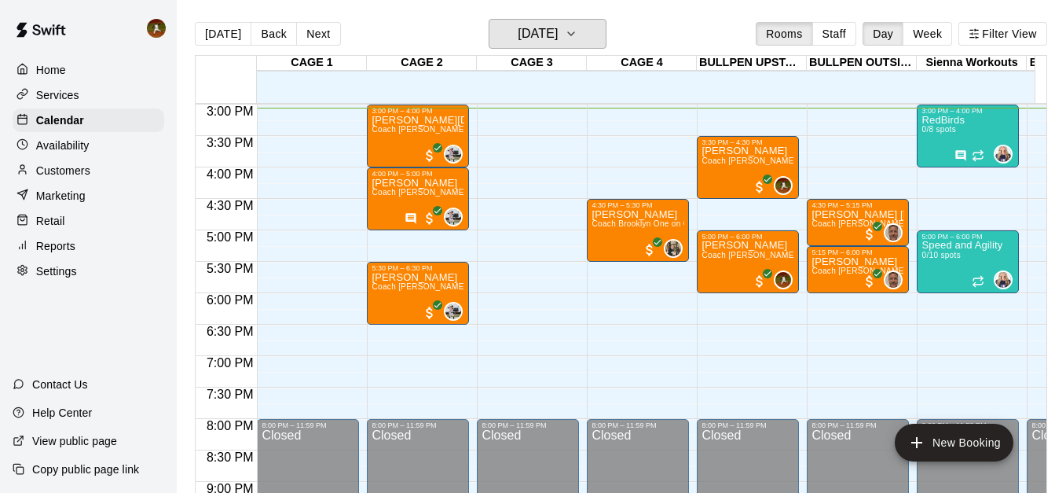
scroll to position [864, 0]
